Goal: Transaction & Acquisition: Purchase product/service

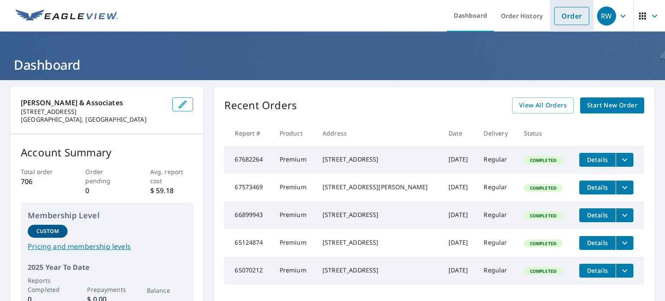
click at [566, 16] on link "Order" at bounding box center [571, 16] width 35 height 18
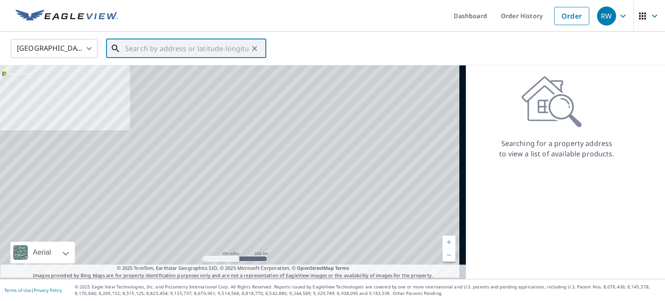
click at [187, 44] on input "text" at bounding box center [186, 48] width 123 height 24
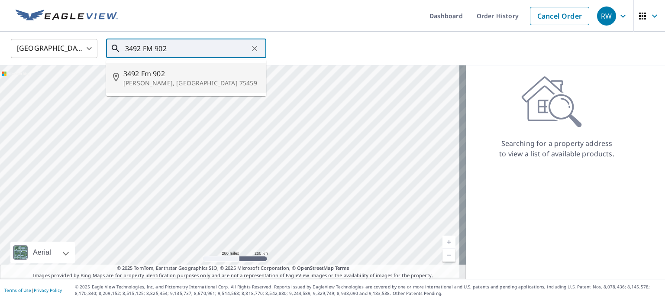
click at [153, 74] on span "3492 Fm 902" at bounding box center [191, 73] width 136 height 10
type input "[STREET_ADDRESS][PERSON_NAME]"
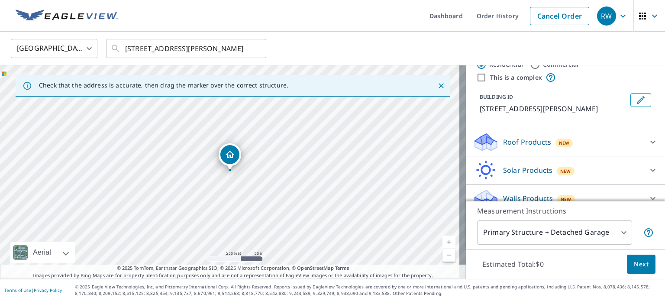
scroll to position [39, 0]
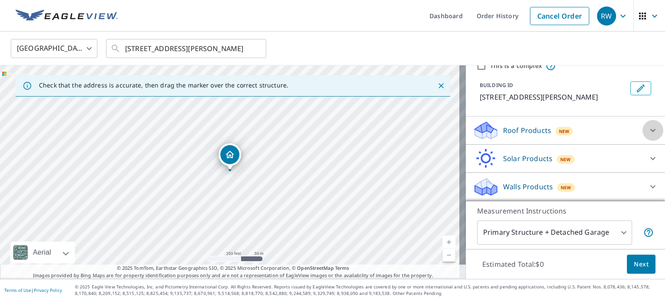
click at [650, 130] on icon at bounding box center [652, 130] width 5 height 3
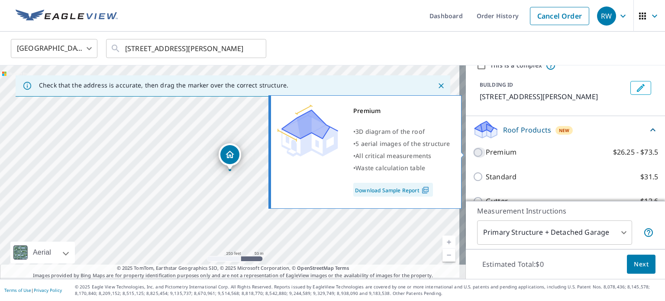
click at [473, 151] on input "Premium $26.25 - $73.5" at bounding box center [479, 152] width 13 height 10
checkbox input "true"
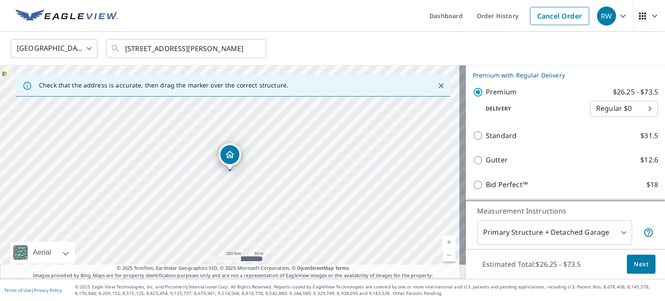
scroll to position [125, 0]
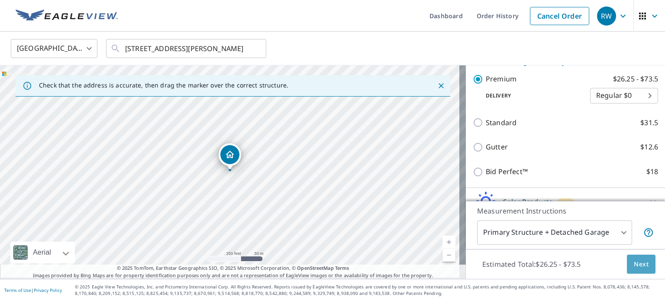
click at [634, 260] on span "Next" at bounding box center [641, 264] width 15 height 11
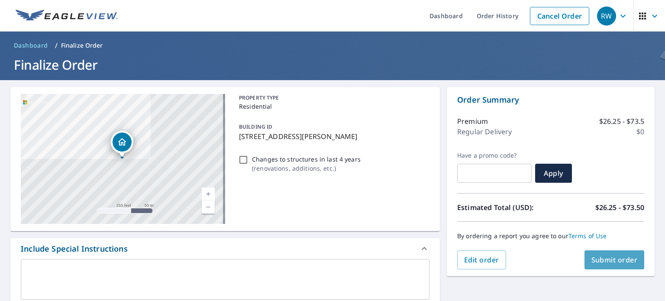
click at [611, 261] on span "Submit order" at bounding box center [614, 260] width 46 height 10
checkbox input "true"
